Goal: Find specific page/section: Find specific page/section

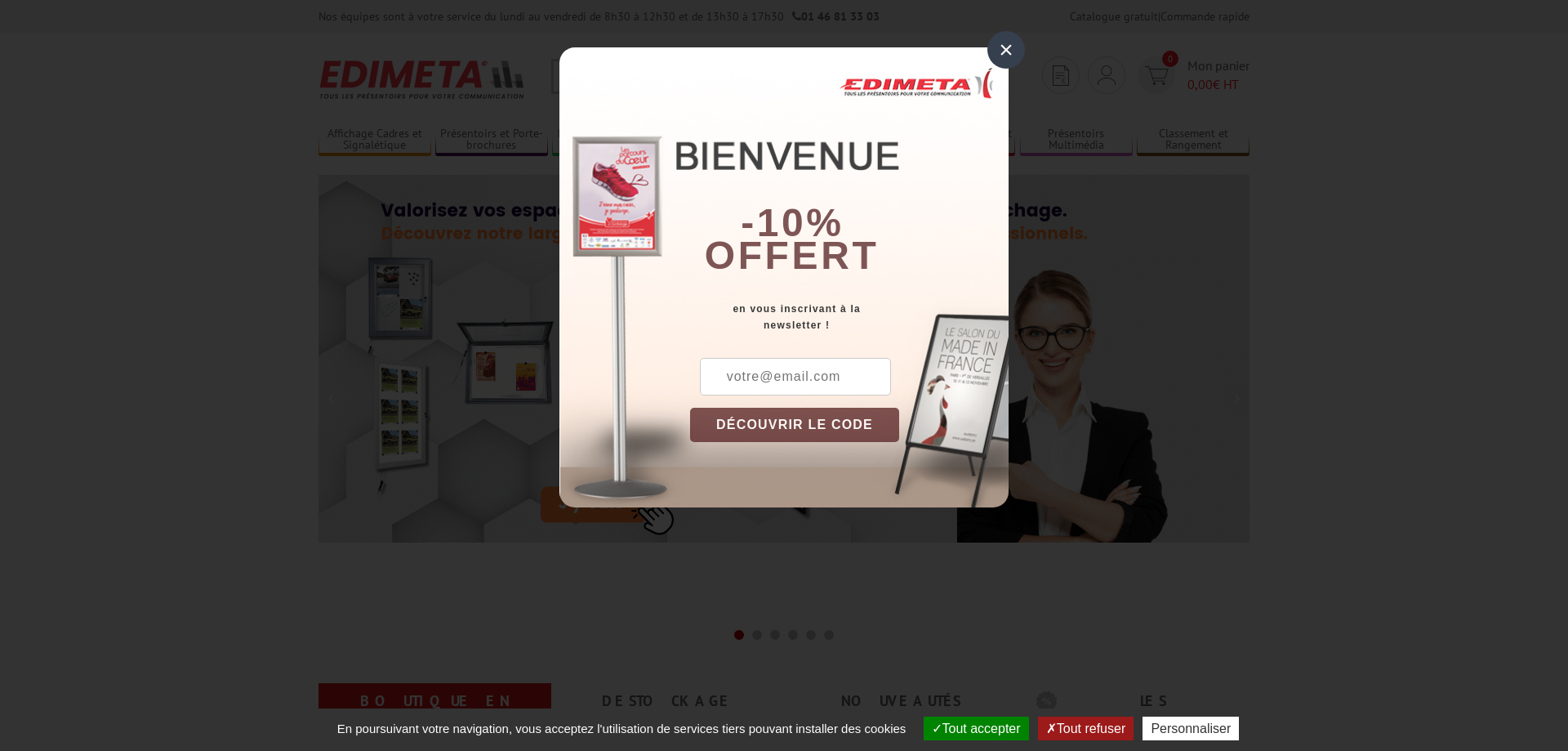
click at [998, 56] on div "×" at bounding box center [1006, 50] width 38 height 38
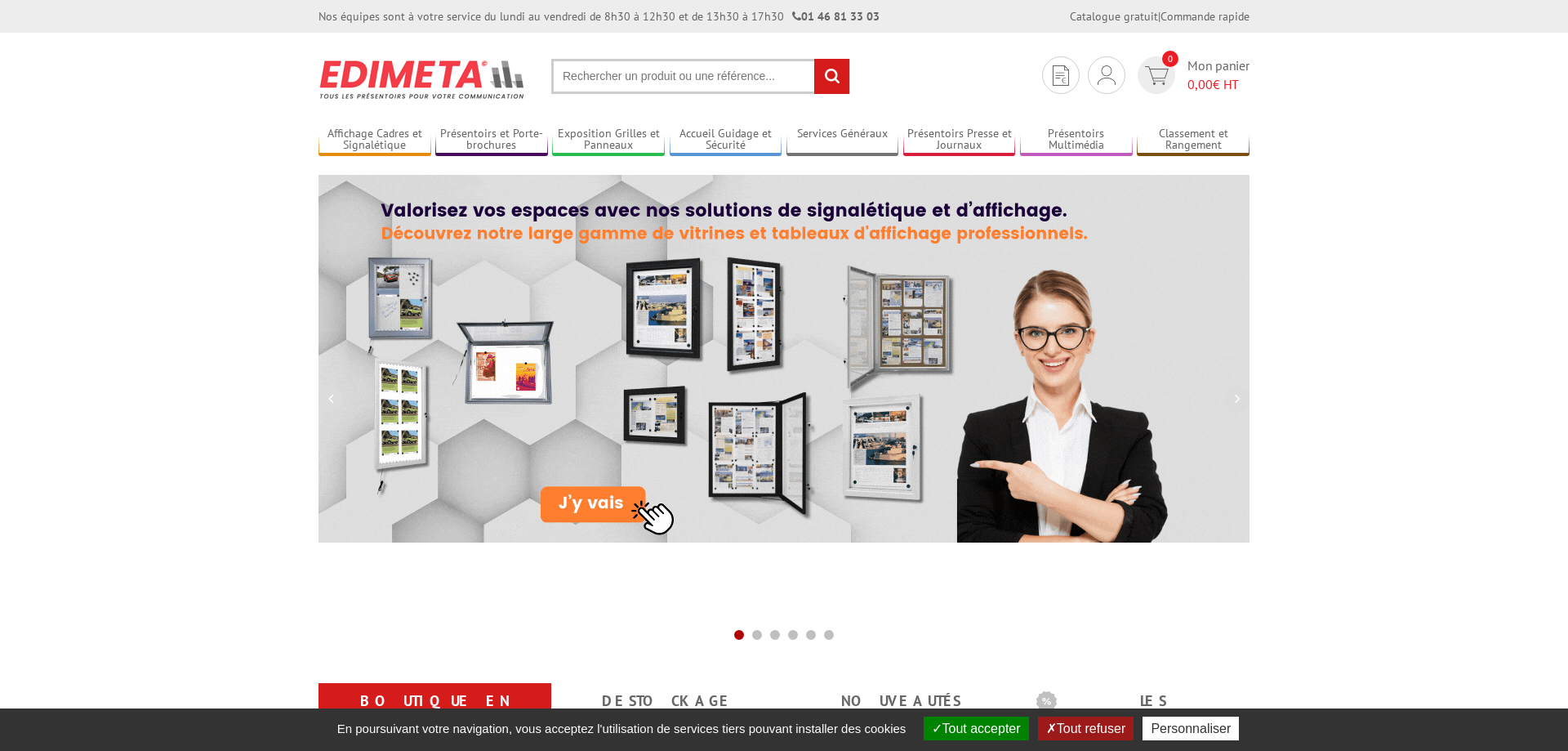
click at [650, 65] on input "text" at bounding box center [700, 76] width 299 height 35
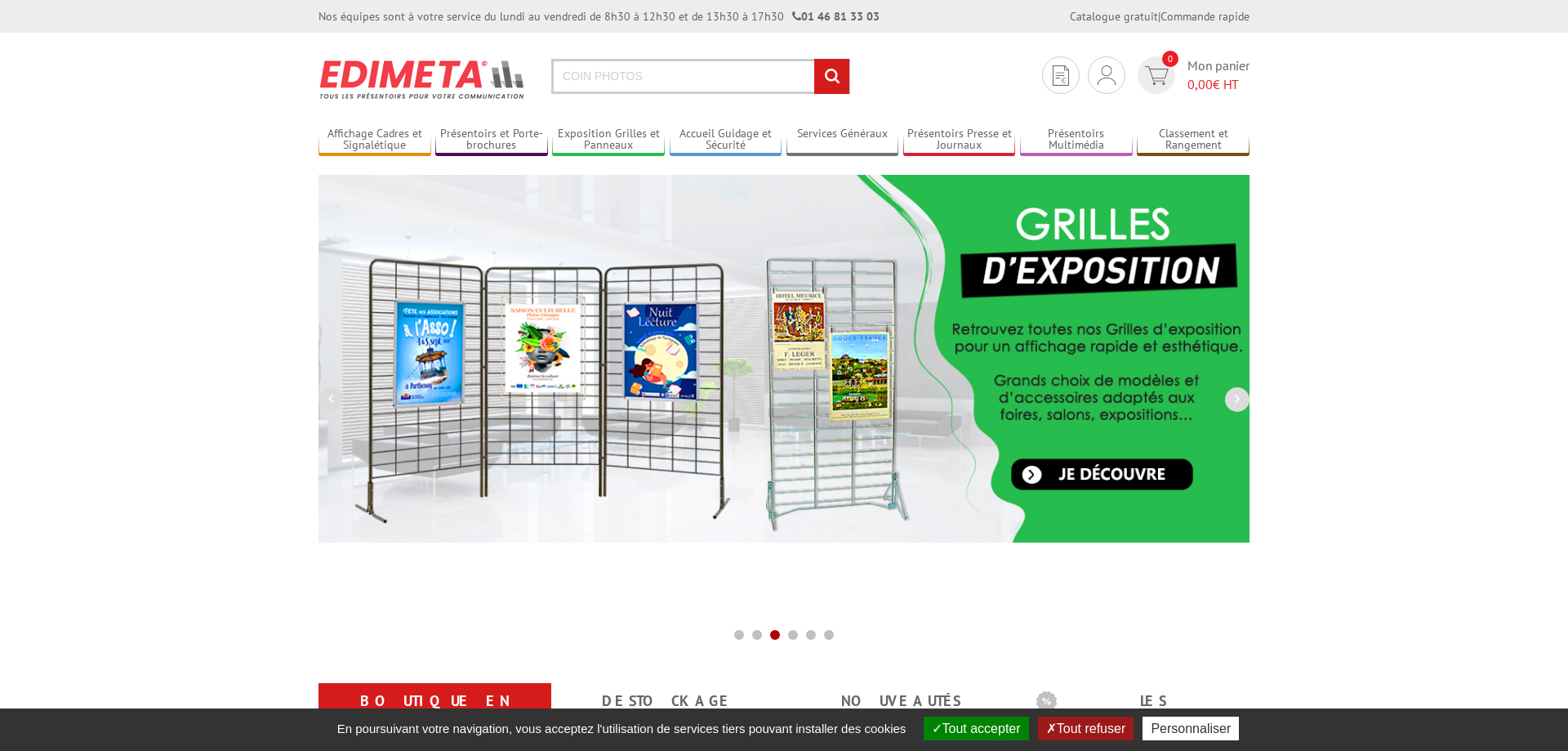
click at [590, 77] on input "COIN PHOTOS" at bounding box center [700, 76] width 299 height 35
type input "COINS PHOTOS"
click at [835, 85] on input "rechercher" at bounding box center [832, 76] width 35 height 35
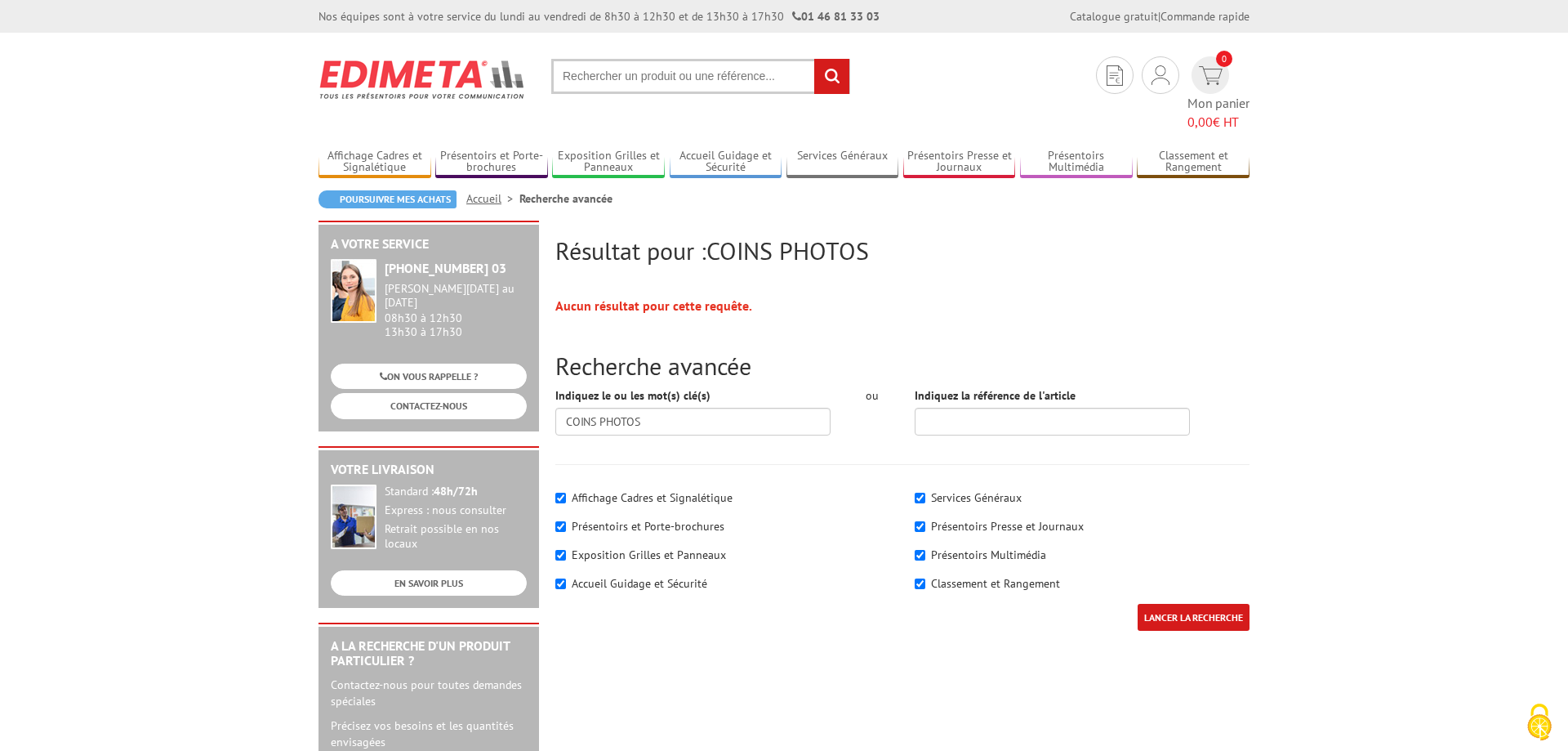
click at [686, 80] on input "text" at bounding box center [700, 76] width 299 height 35
type input "MANUTAN"
click at [833, 82] on input "rechercher" at bounding box center [832, 76] width 35 height 35
